Goal: Task Accomplishment & Management: Complete application form

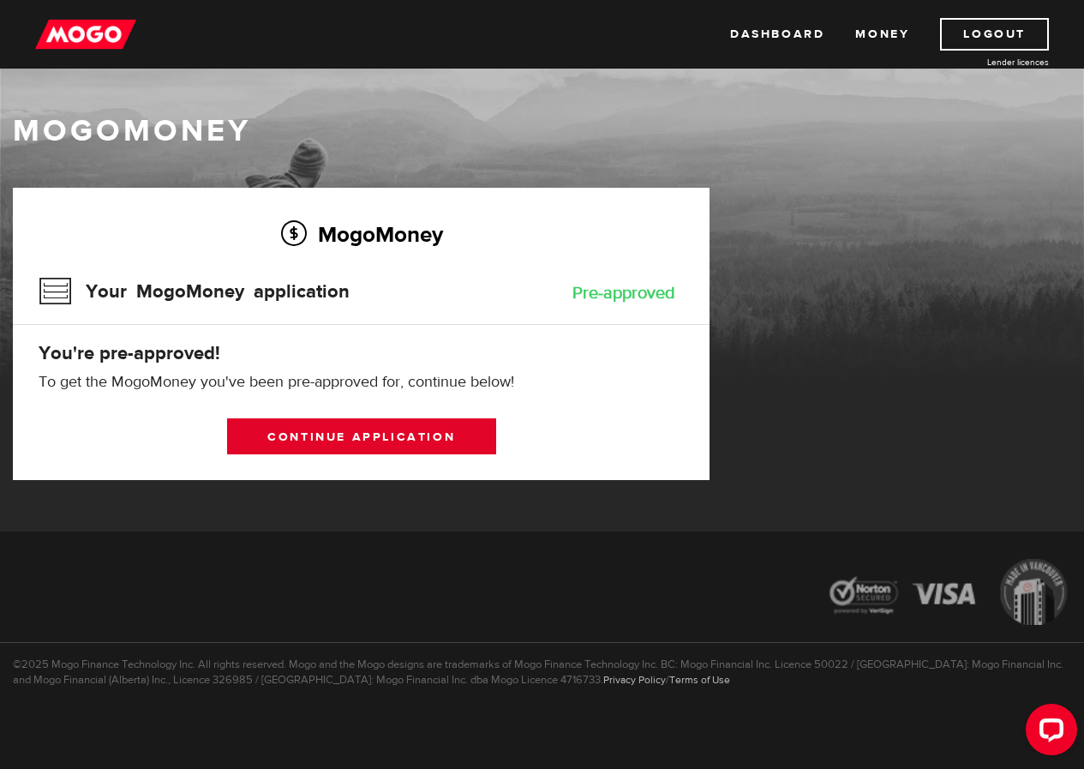
click at [413, 441] on link "Continue application" at bounding box center [361, 436] width 269 height 36
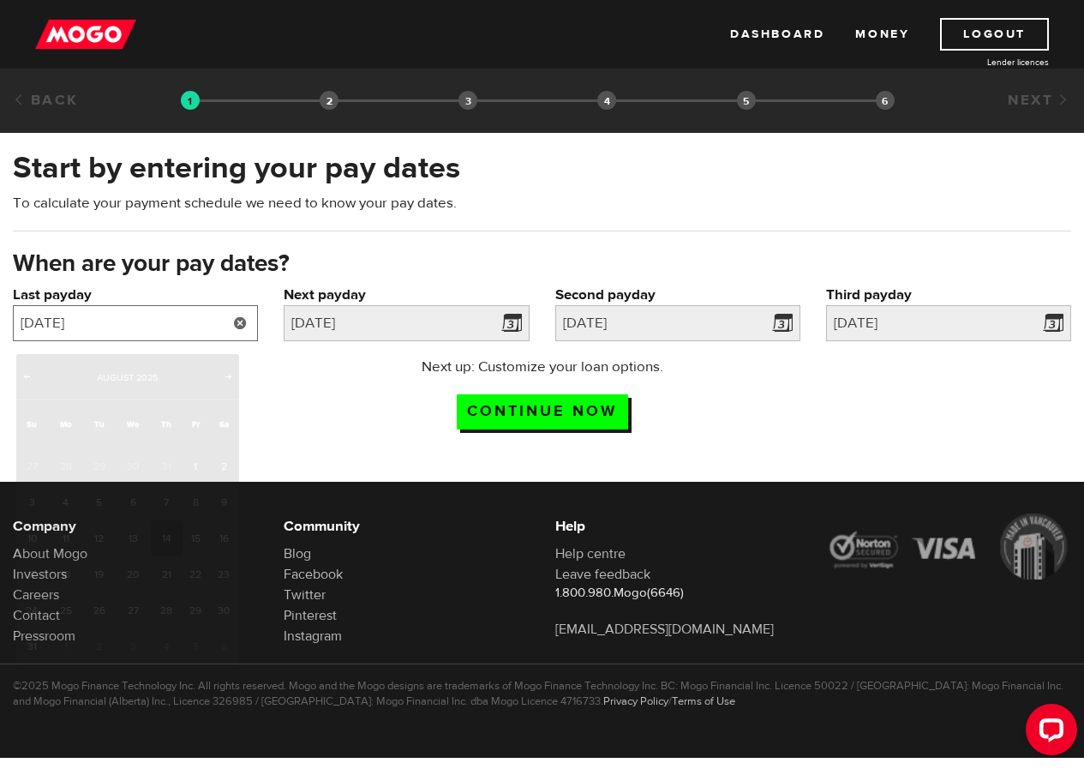
click at [258, 337] on input "2025/08/14" at bounding box center [135, 323] width 245 height 36
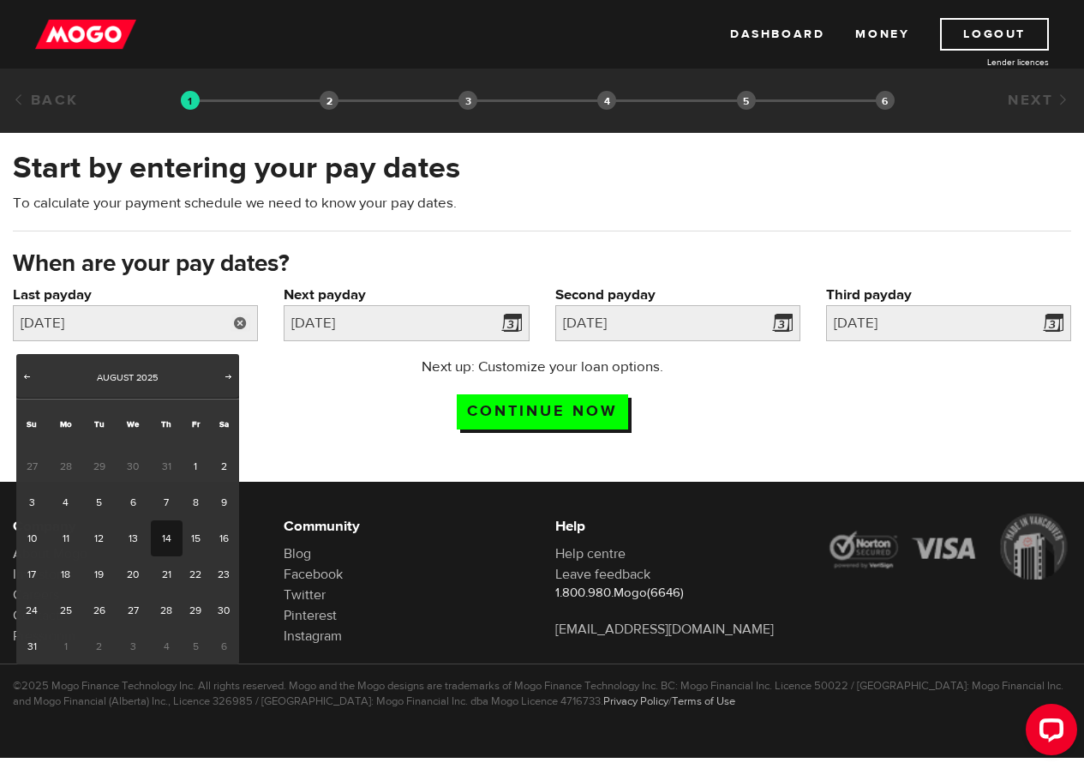
click at [117, 248] on div "Start by entering your pay dates To calculate your payment schedule we need to …" at bounding box center [542, 197] width 1084 height 100
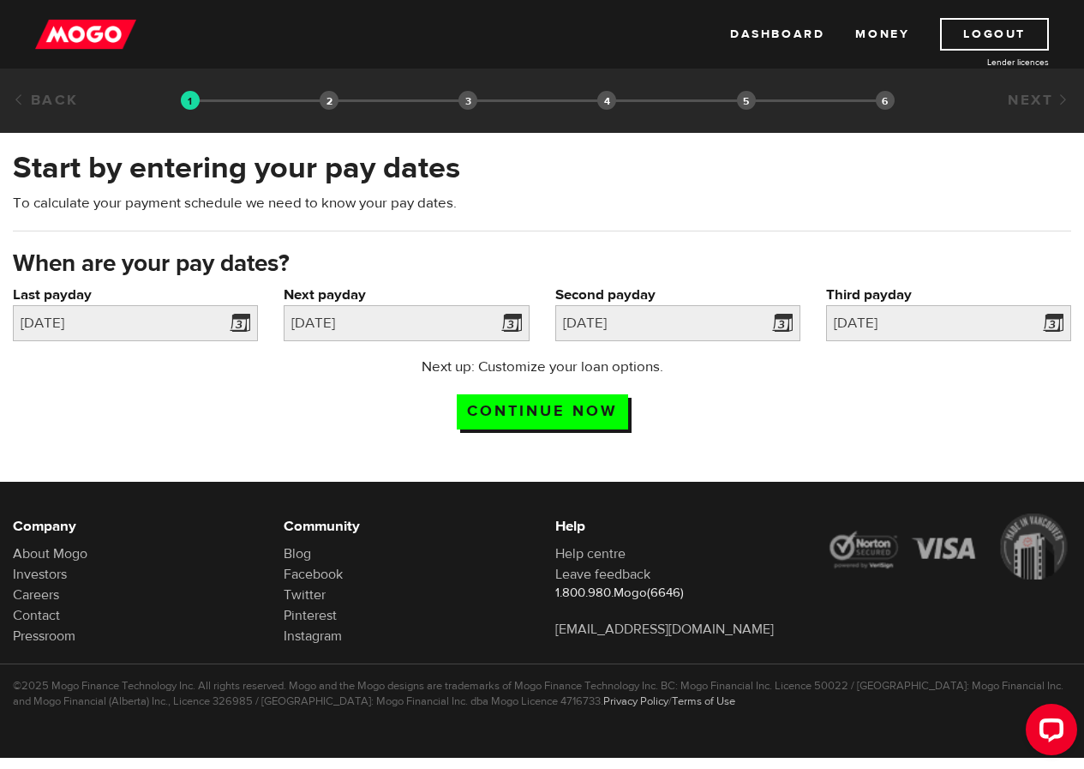
click at [711, 442] on div "Next up: Customize your loan options. Continue now" at bounding box center [543, 400] width 336 height 86
